Goal: Information Seeking & Learning: Learn about a topic

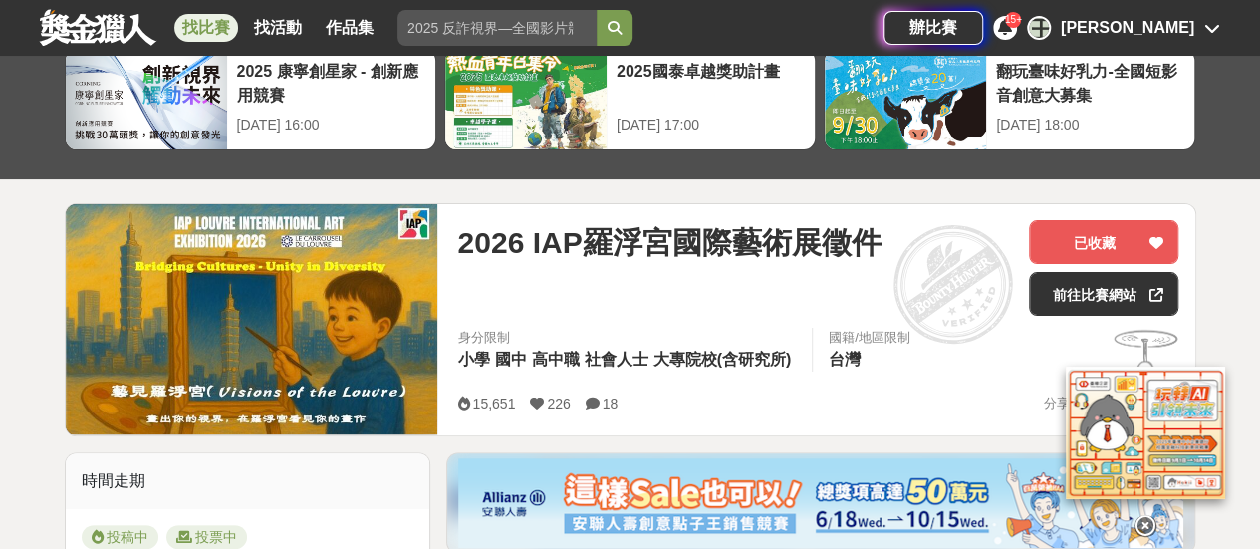
scroll to position [199, 0]
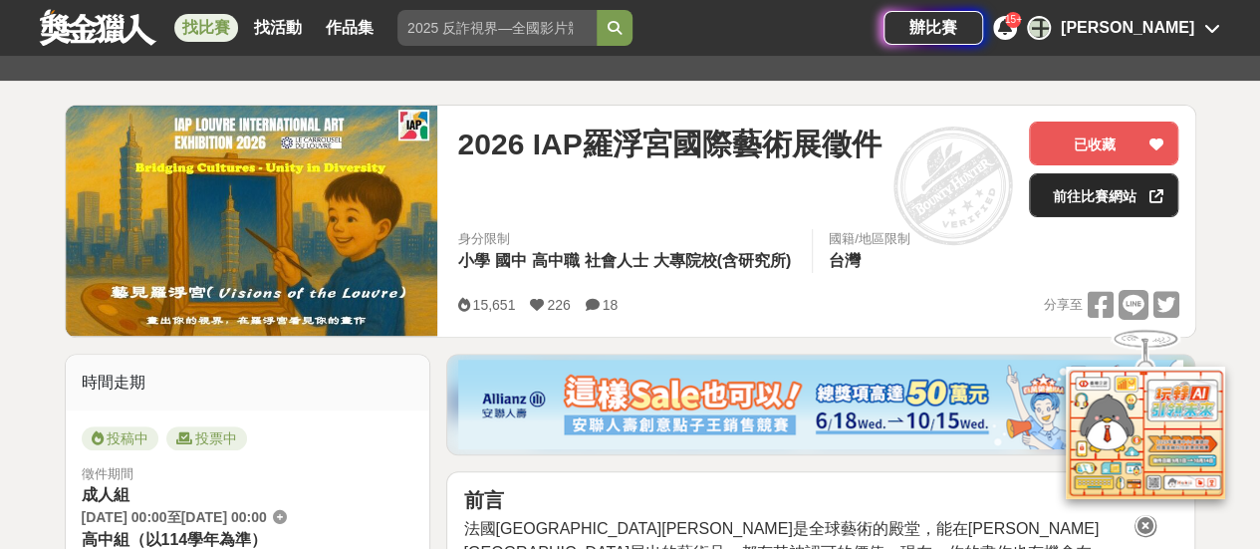
click at [1108, 184] on link "前往比賽網站" at bounding box center [1103, 195] width 149 height 44
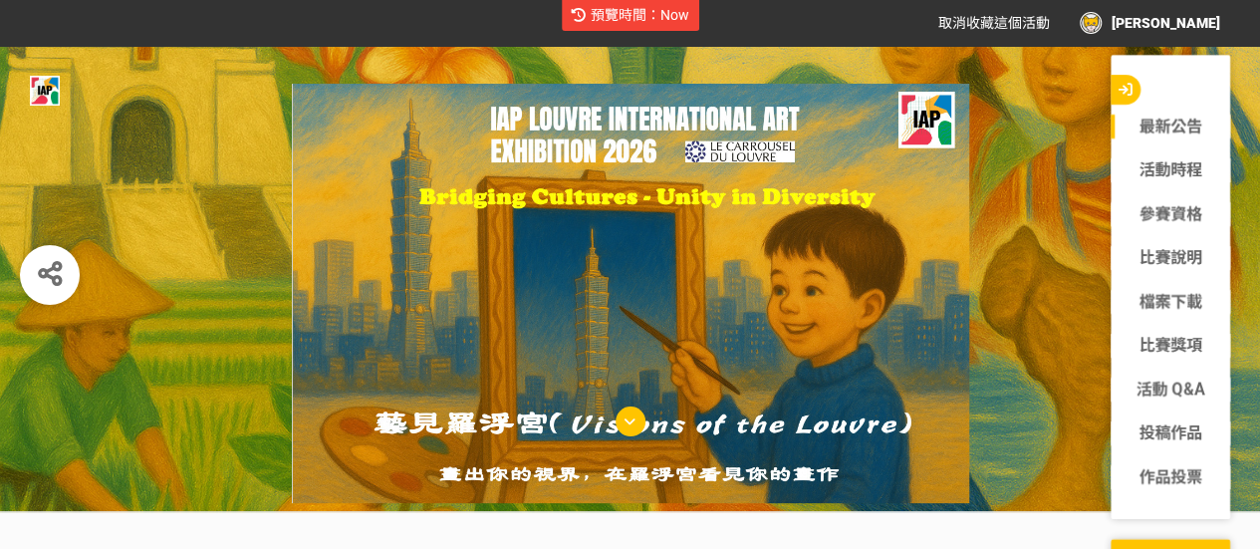
click at [1126, 88] on icon "button" at bounding box center [1126, 90] width 14 height 14
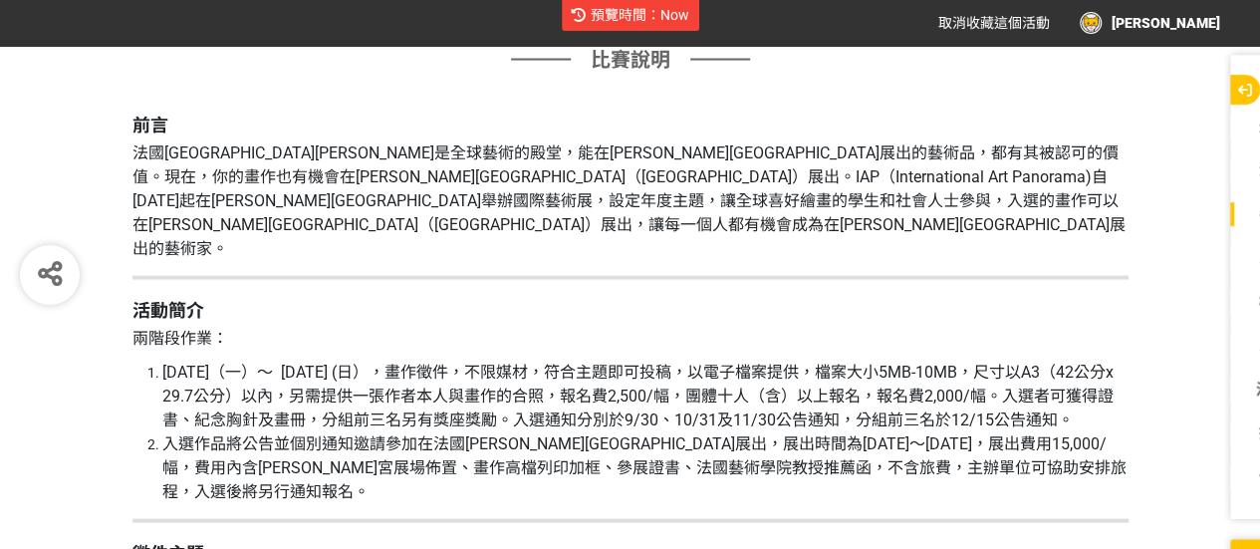
scroll to position [1893, 0]
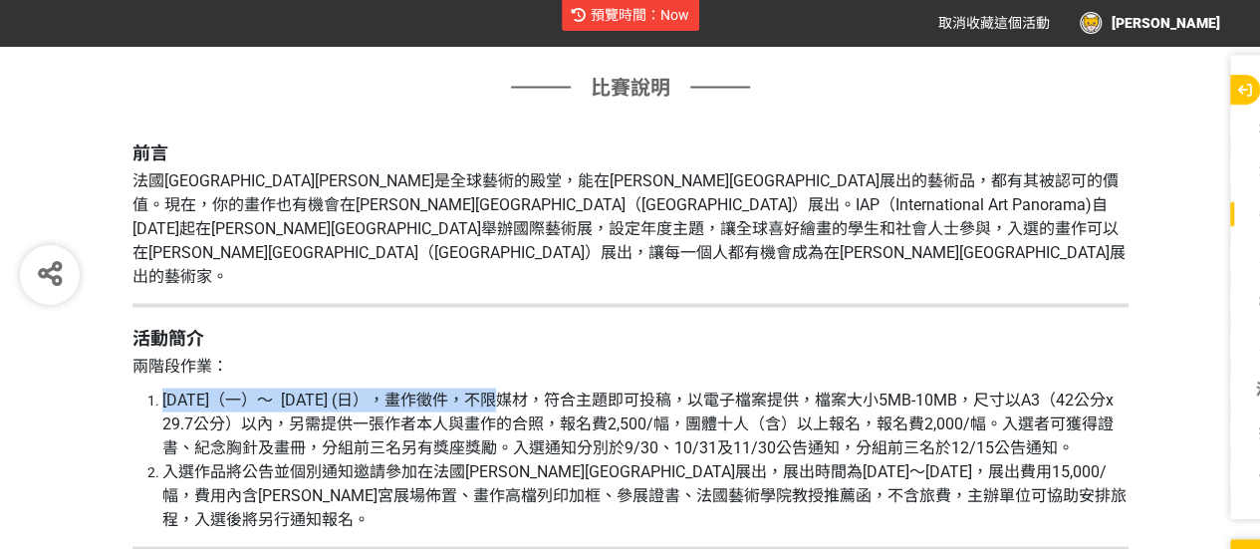
drag, startPoint x: 157, startPoint y: 326, endPoint x: 431, endPoint y: 328, distance: 274.0
click at [431, 389] on li "[DATE]（一）～ [DATE] (日），畫作徵件，不限媒材，符合主題即可投稿，以電子檔案提供，檔案大小5MB-10MB，尺寸以A3（42公分x 29.7公…" at bounding box center [645, 425] width 966 height 72
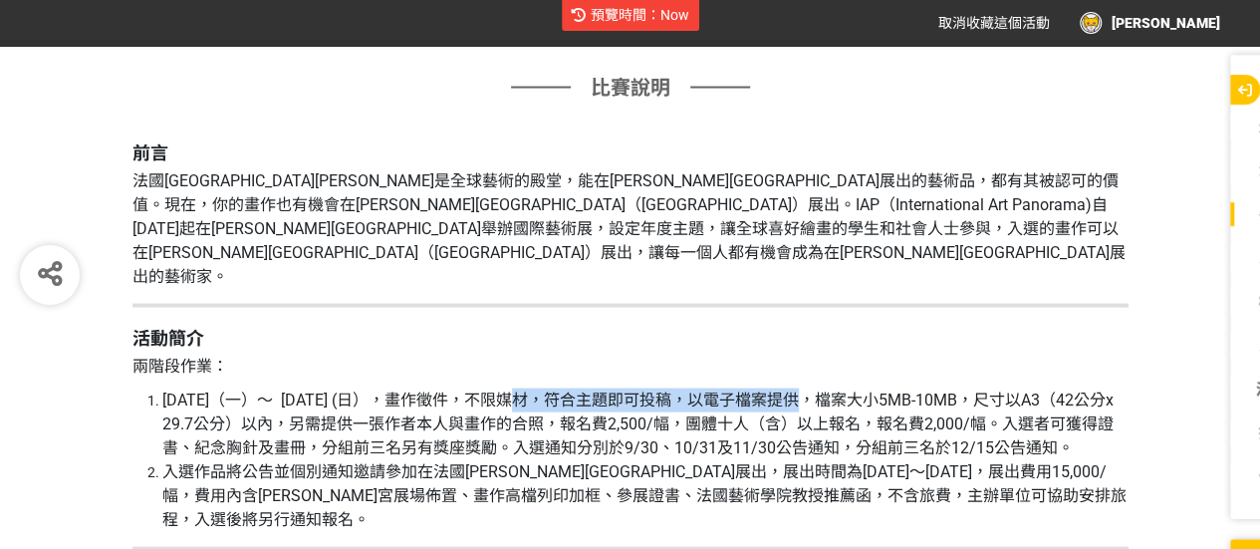
drag, startPoint x: 440, startPoint y: 332, endPoint x: 730, endPoint y: 332, distance: 289.9
click at [730, 391] on span "[DATE]（一）～ [DATE] (日），畫作徵件，不限媒材，符合主題即可投稿，以電子檔案提供，檔案大小5MB-10MB，尺寸以A3（42公分x 29.7公…" at bounding box center [637, 424] width 951 height 67
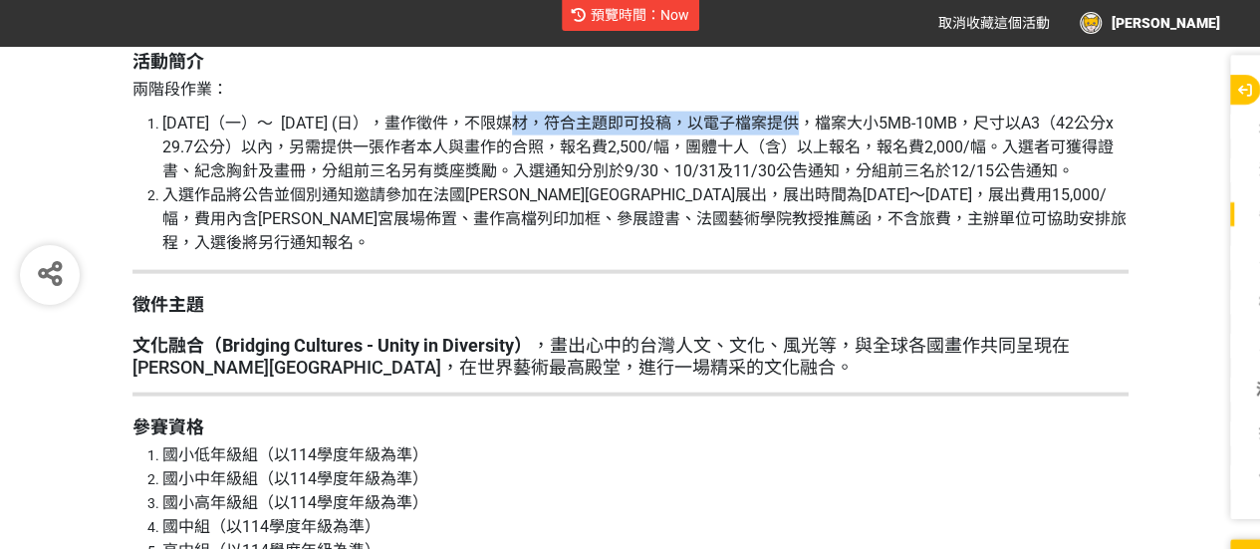
scroll to position [2192, 0]
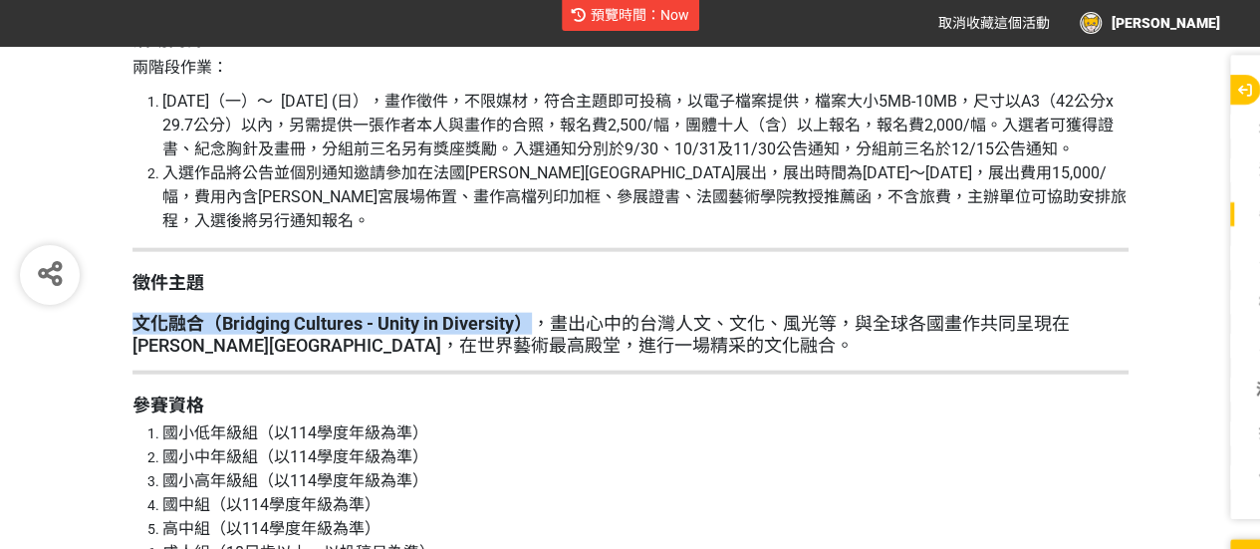
drag, startPoint x: 133, startPoint y: 274, endPoint x: 533, endPoint y: 264, distance: 399.6
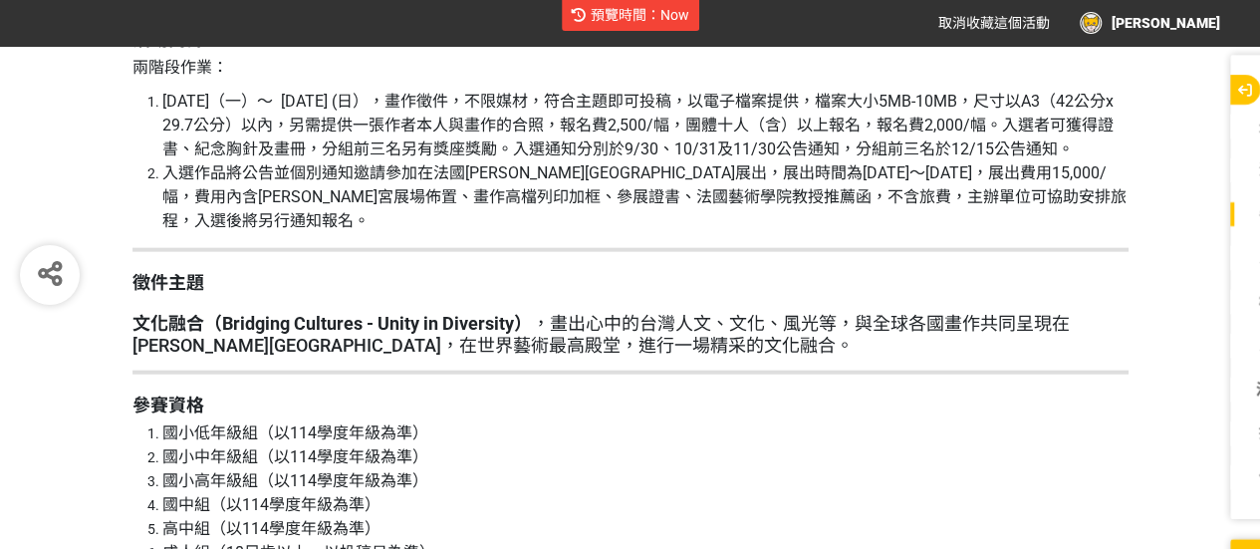
click at [592, 313] on h2 "文化融合（Bridging Cultures - Unity in Diversity） ，畫出心中的[DEMOGRAPHIC_DATA]人文、文化、風光等，…" at bounding box center [630, 334] width 996 height 43
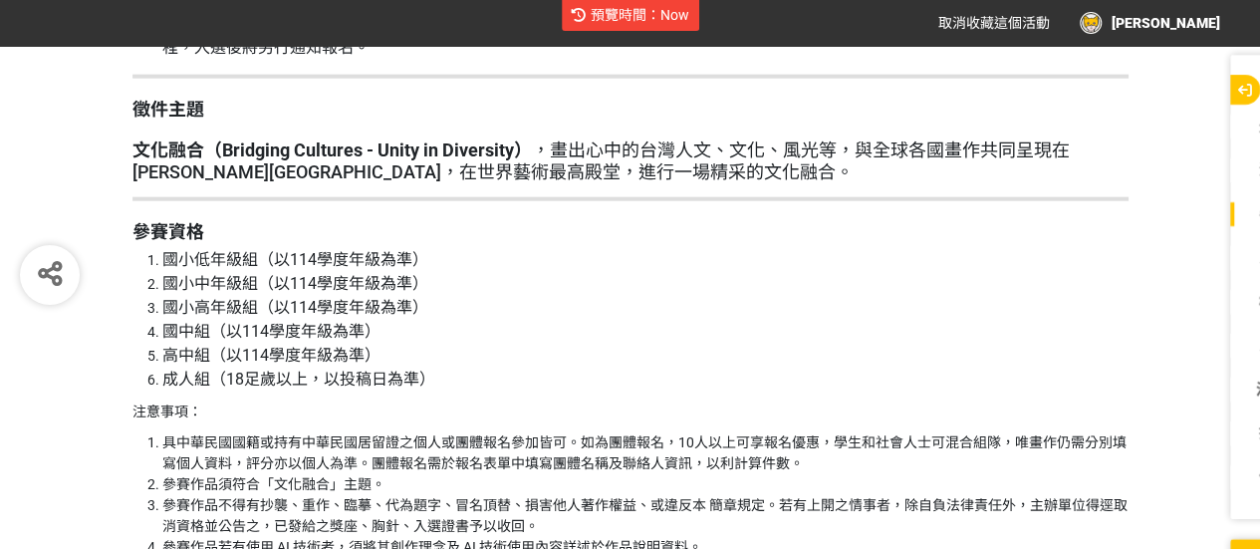
scroll to position [2391, 0]
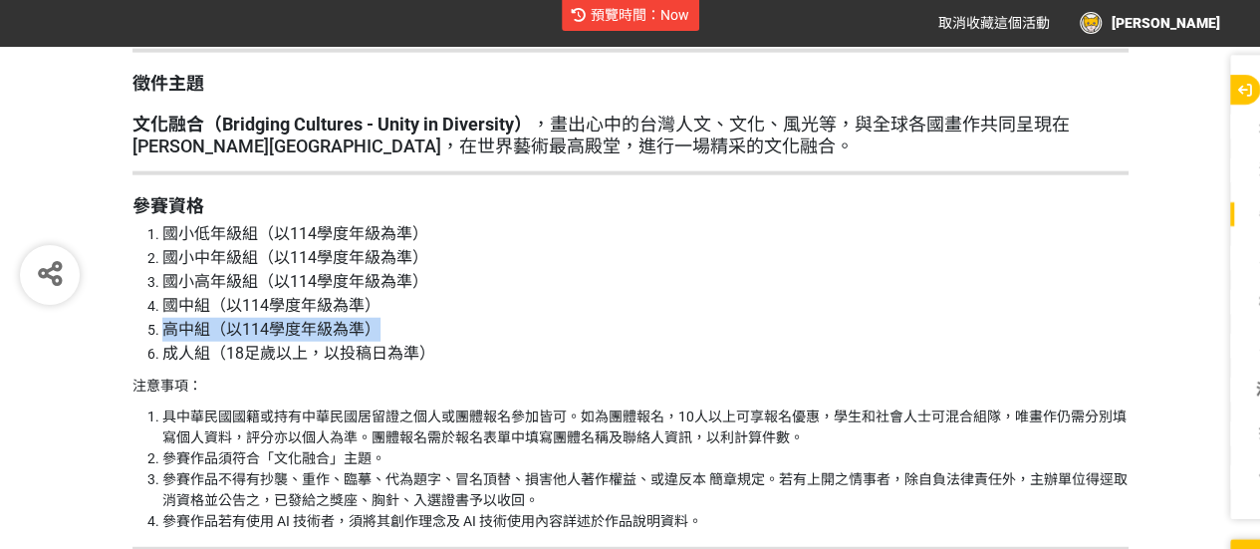
drag, startPoint x: 164, startPoint y: 280, endPoint x: 432, endPoint y: 283, distance: 268.0
click at [432, 318] on li "高中組（以114學度年級為準）" at bounding box center [645, 330] width 966 height 24
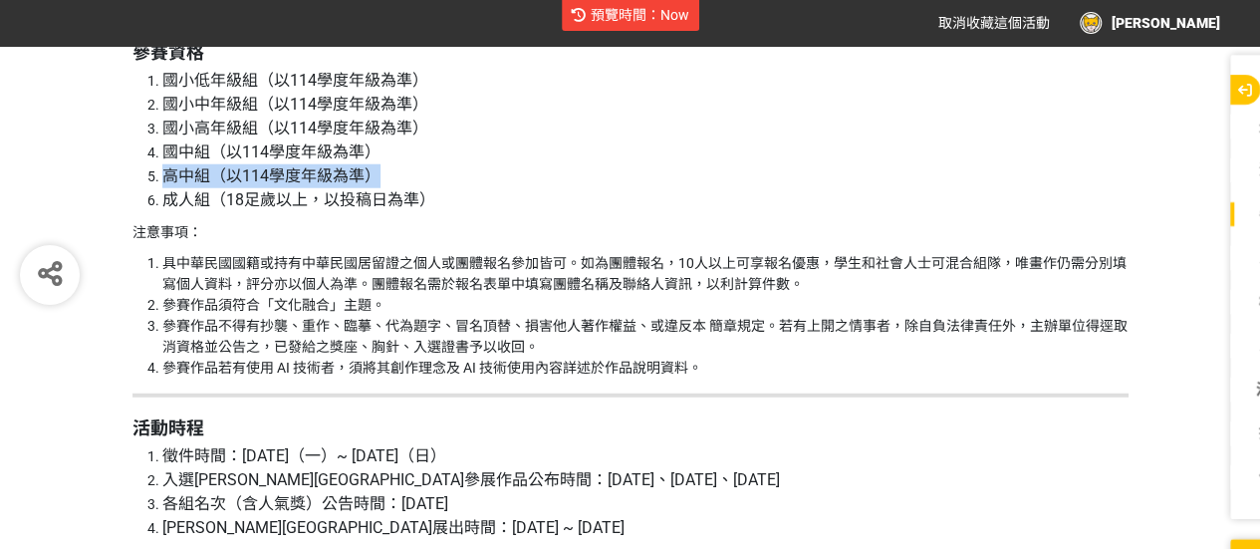
scroll to position [2590, 0]
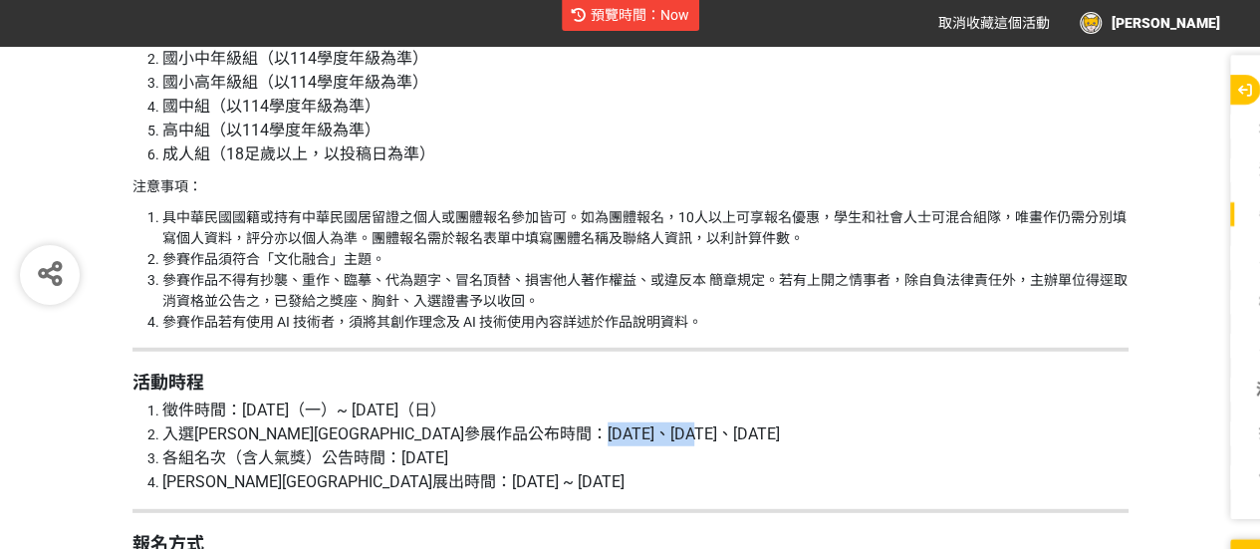
drag, startPoint x: 650, startPoint y: 388, endPoint x: 742, endPoint y: 388, distance: 92.6
click at [742, 422] on li "入選[PERSON_NAME][GEOGRAPHIC_DATA]參展作品公布時間：[DATE]、[DATE]、[DATE]" at bounding box center [645, 434] width 966 height 24
drag, startPoint x: 165, startPoint y: 409, endPoint x: 480, endPoint y: 409, distance: 314.8
click at [448, 448] on span "各組名次（含人氣獎）公告時間：[DATE]" at bounding box center [305, 457] width 286 height 19
drag, startPoint x: 165, startPoint y: 435, endPoint x: 369, endPoint y: 439, distance: 203.3
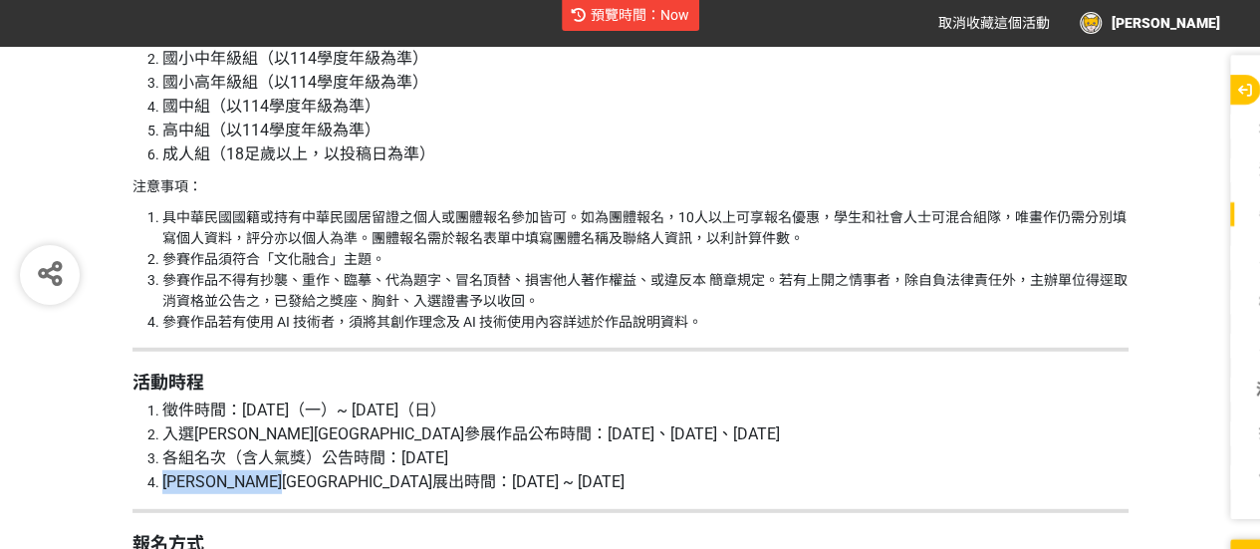
click at [369, 472] on span "[PERSON_NAME][GEOGRAPHIC_DATA]展出時間：[DATE] ~ [DATE]" at bounding box center [393, 481] width 462 height 19
click at [182, 472] on span "[PERSON_NAME][GEOGRAPHIC_DATA]展出時間：[DATE] ~ [DATE]" at bounding box center [393, 481] width 462 height 19
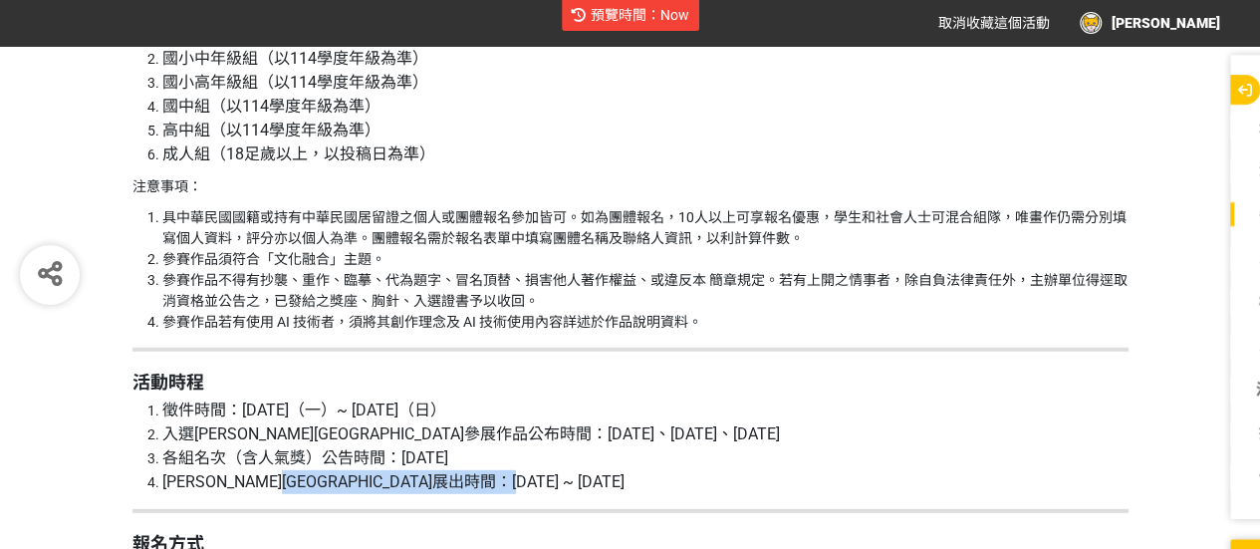
drag, startPoint x: 367, startPoint y: 433, endPoint x: 572, endPoint y: 423, distance: 205.5
click at [572, 470] on li "[PERSON_NAME][GEOGRAPHIC_DATA]展出時間：[DATE] ~ [DATE]" at bounding box center [645, 482] width 966 height 24
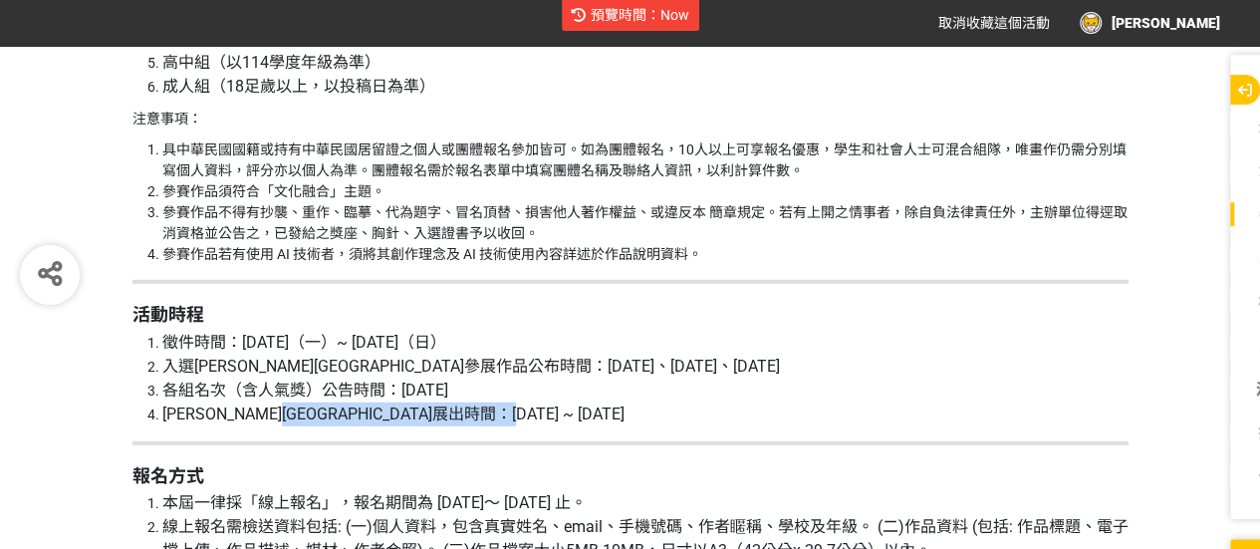
scroll to position [2690, 0]
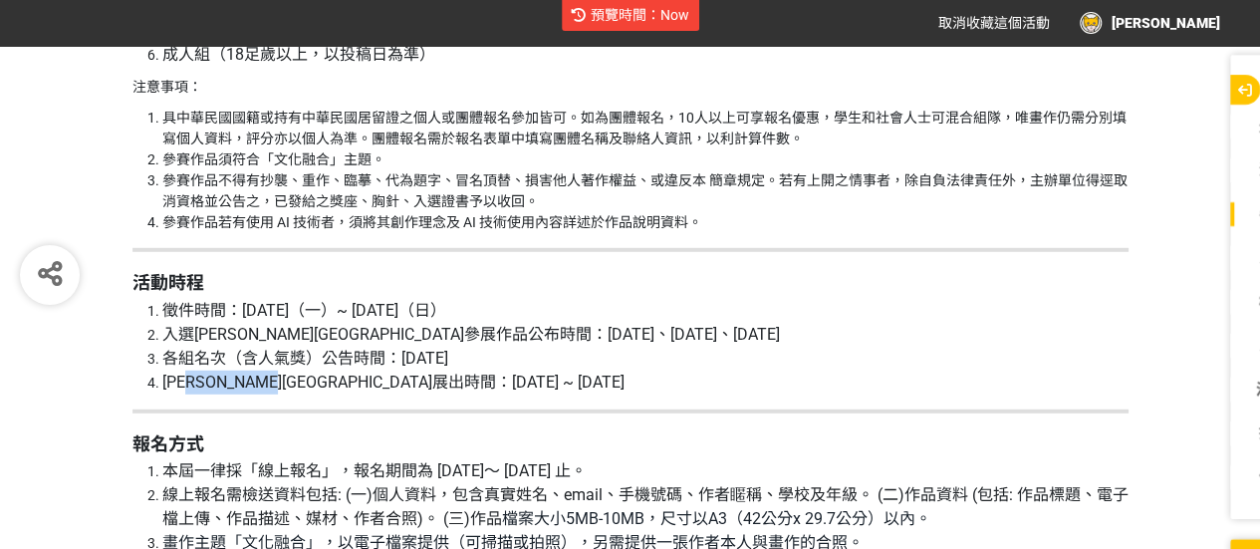
drag, startPoint x: 208, startPoint y: 329, endPoint x: 349, endPoint y: 329, distance: 140.5
click at [349, 373] on span "[PERSON_NAME][GEOGRAPHIC_DATA]展出時間：[DATE] ~ [DATE]" at bounding box center [393, 382] width 462 height 19
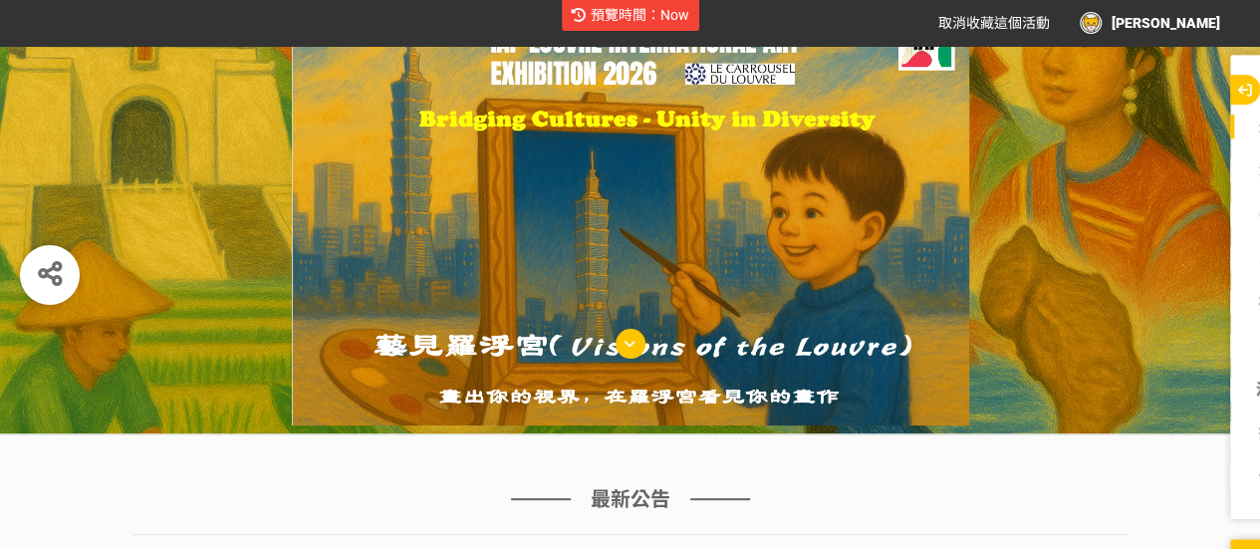
scroll to position [0, 0]
